Goal: Find contact information: Find contact information

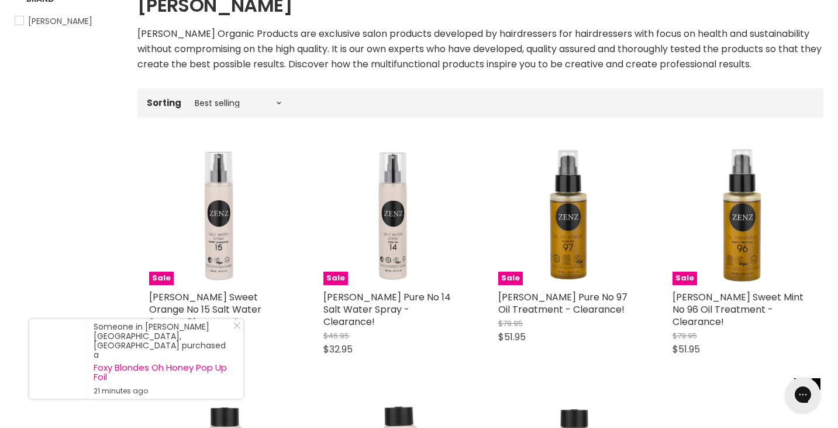
scroll to position [202, 0]
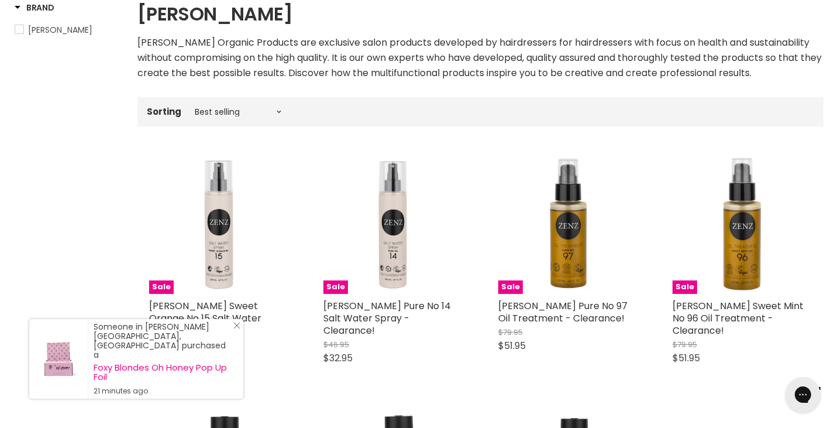
click at [237, 340] on div "Someone in Clifton Springs, Australia purchased a Foxy Blondes Oh Honey Pop Up …" at bounding box center [136, 359] width 214 height 80
click at [235, 329] on icon "Close Icon" at bounding box center [236, 325] width 7 height 7
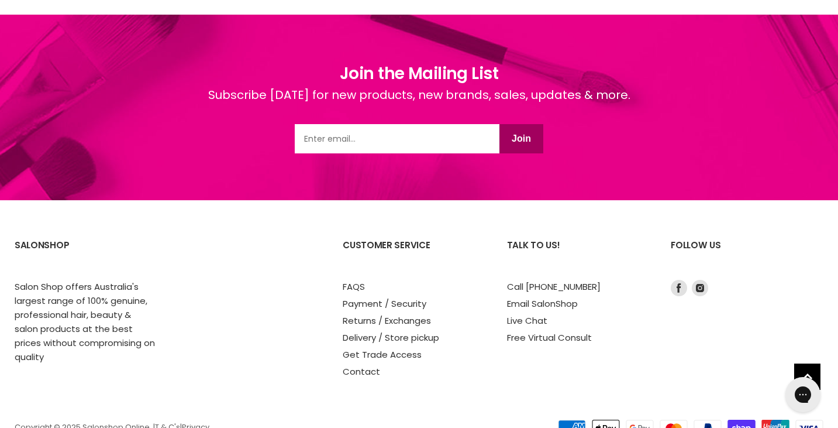
scroll to position [1118, 0]
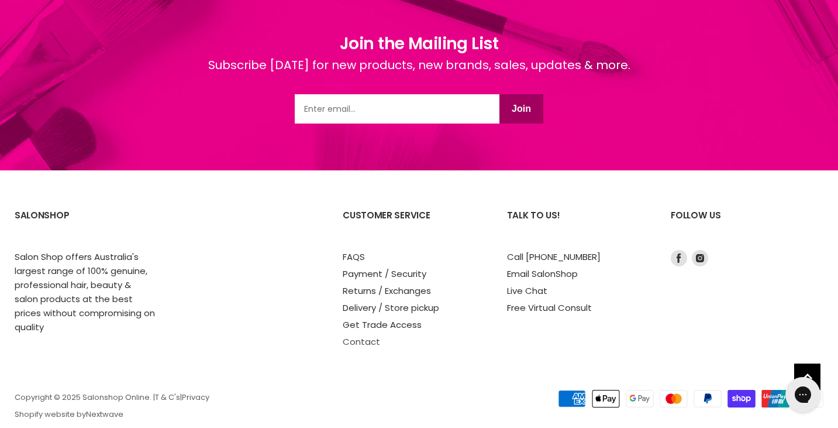
click at [363, 335] on link "Contact" at bounding box center [361, 341] width 37 height 12
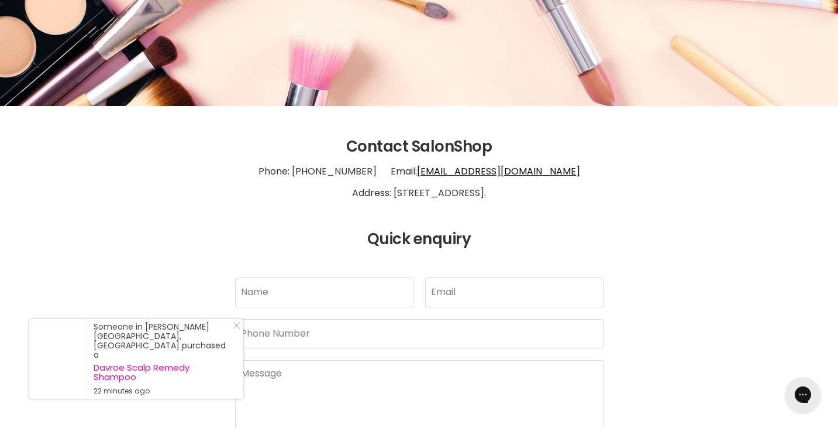
scroll to position [172, 0]
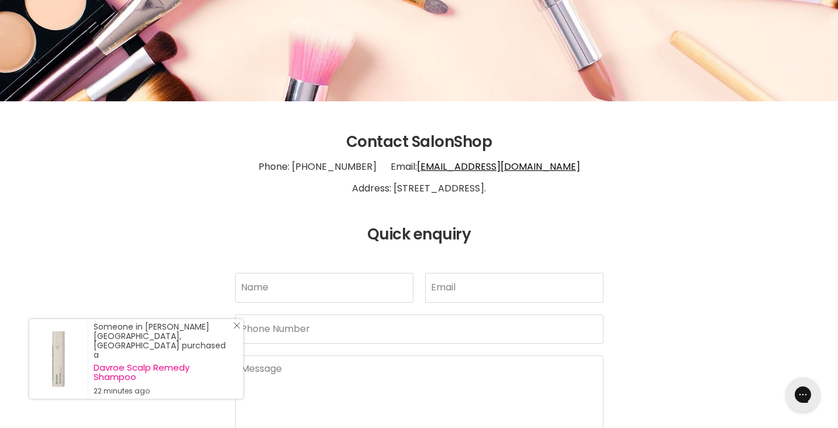
click at [238, 329] on icon "Close Icon" at bounding box center [236, 325] width 7 height 7
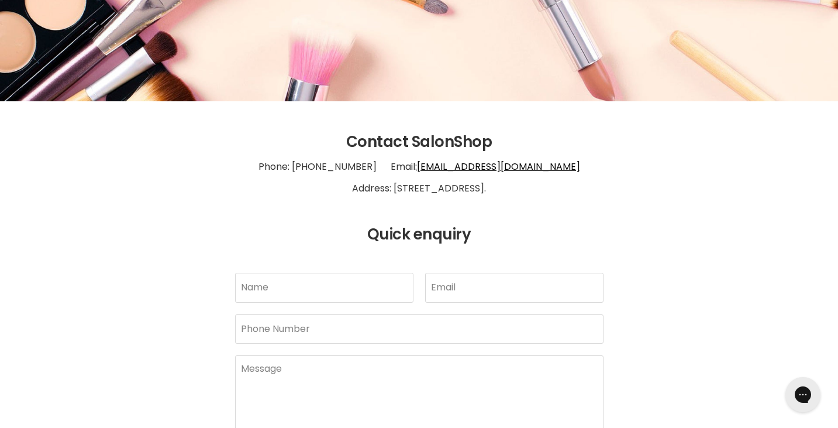
scroll to position [0, 0]
